Goal: Submit feedback/report problem

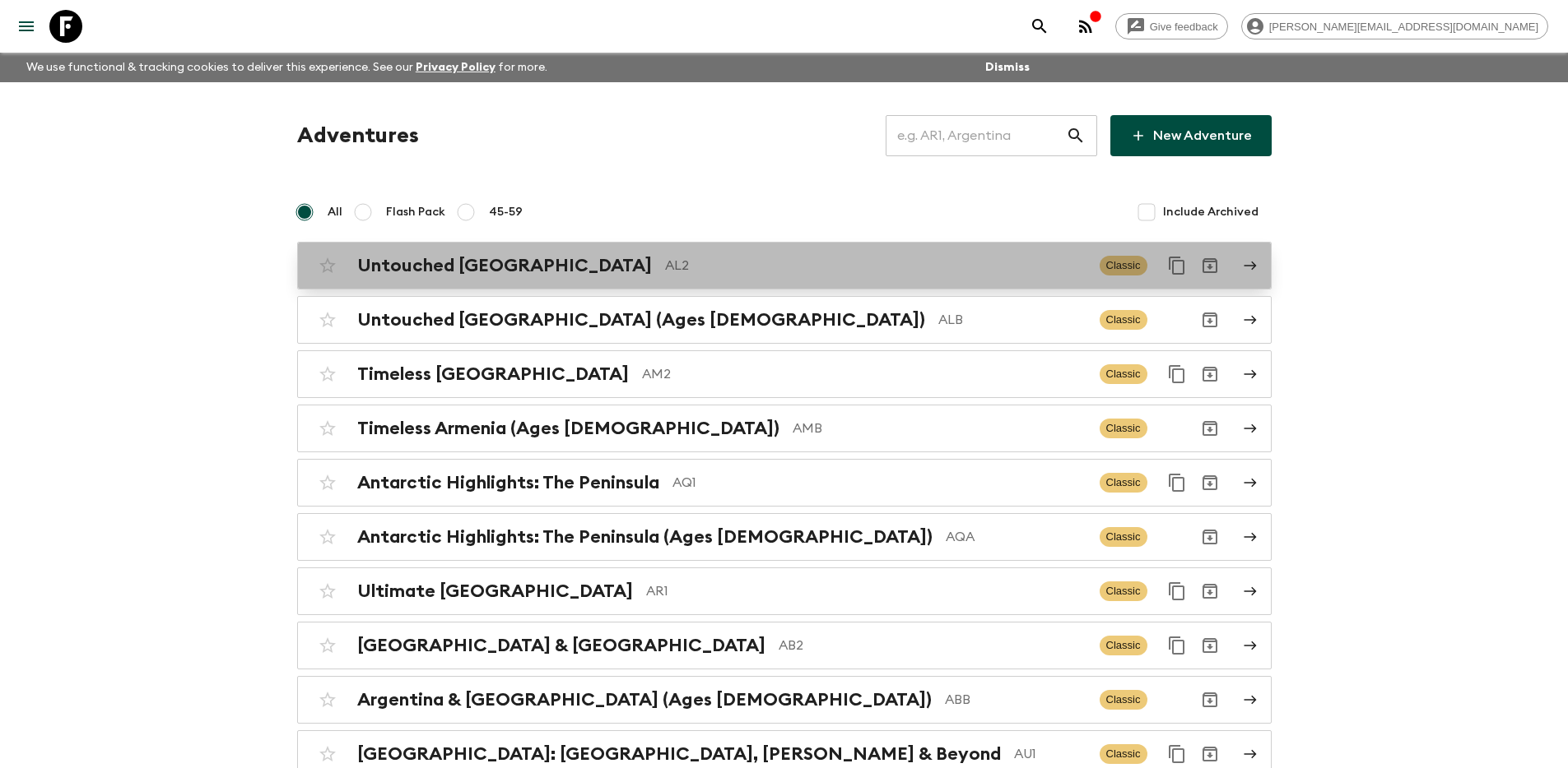
click at [799, 260] on p "AL2" at bounding box center [875, 265] width 421 height 19
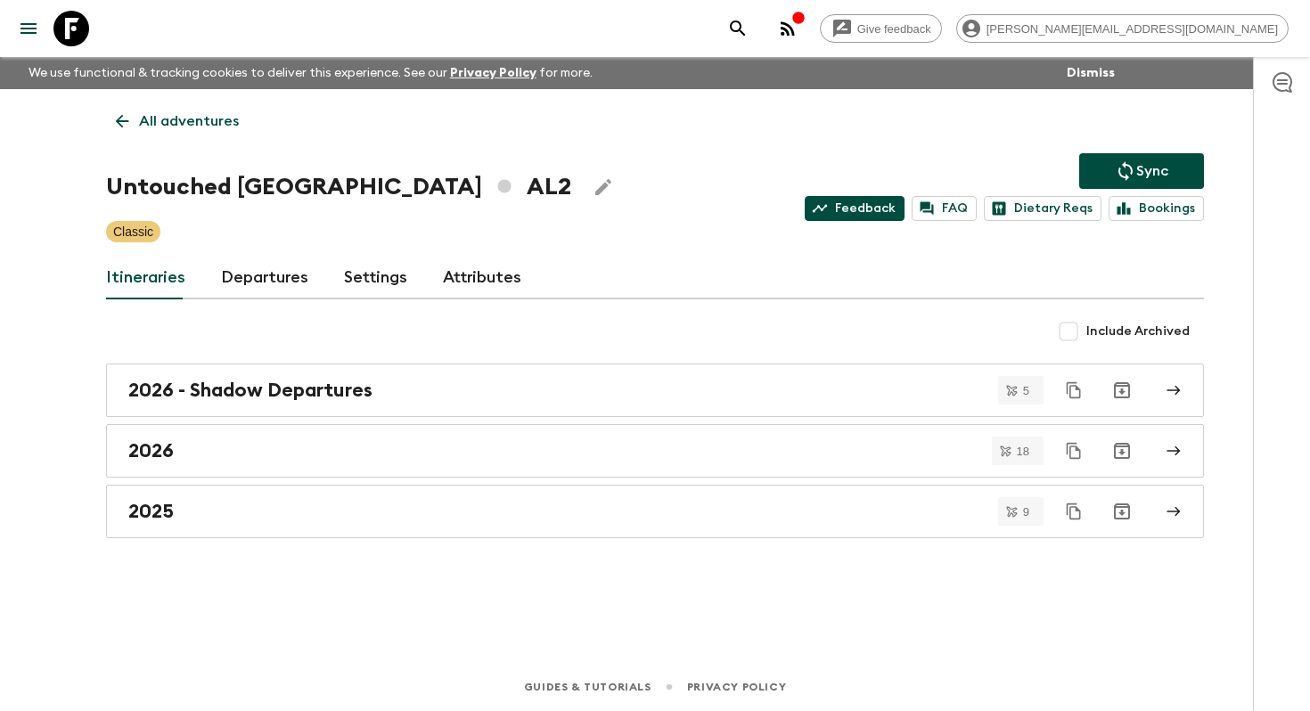
click at [859, 208] on link "Feedback" at bounding box center [855, 208] width 100 height 25
